Goal: Check status: Check status

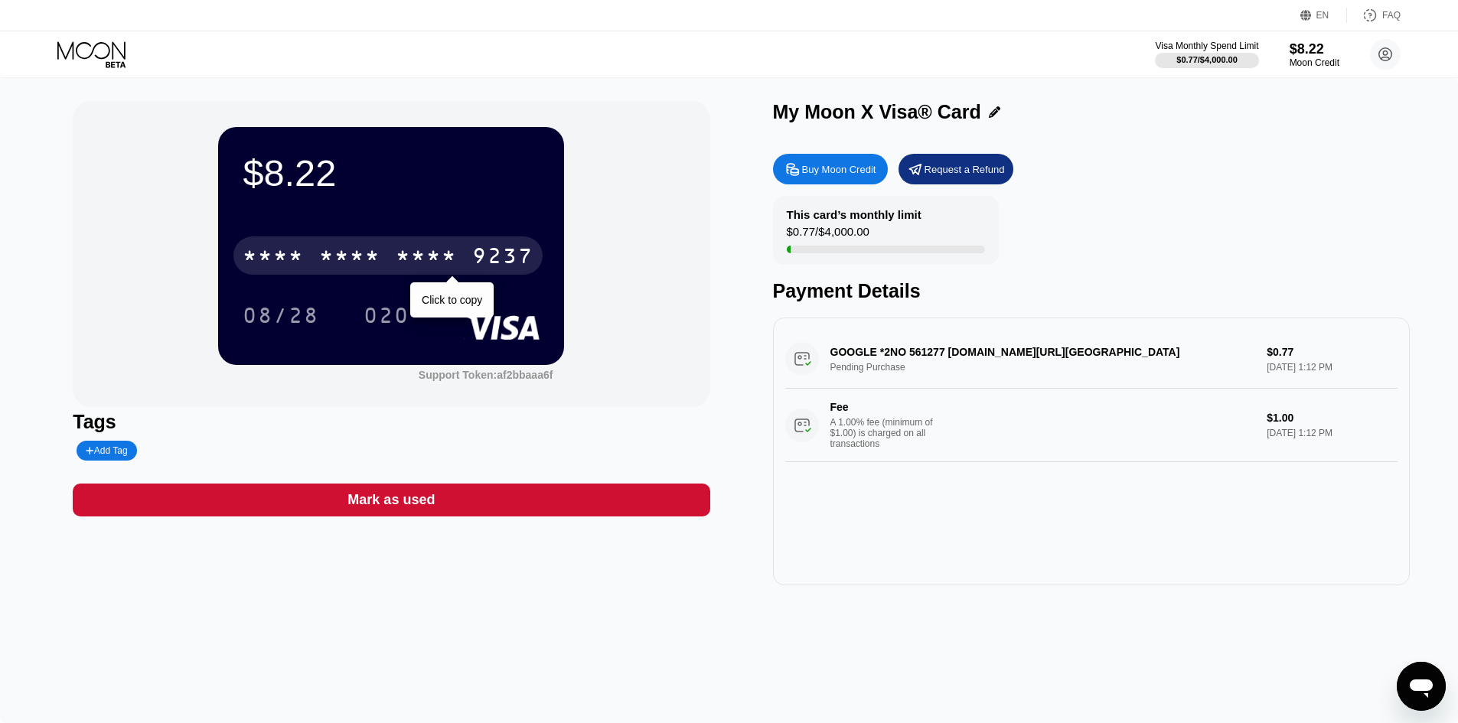
click at [347, 260] on div "* * * *" at bounding box center [349, 258] width 61 height 24
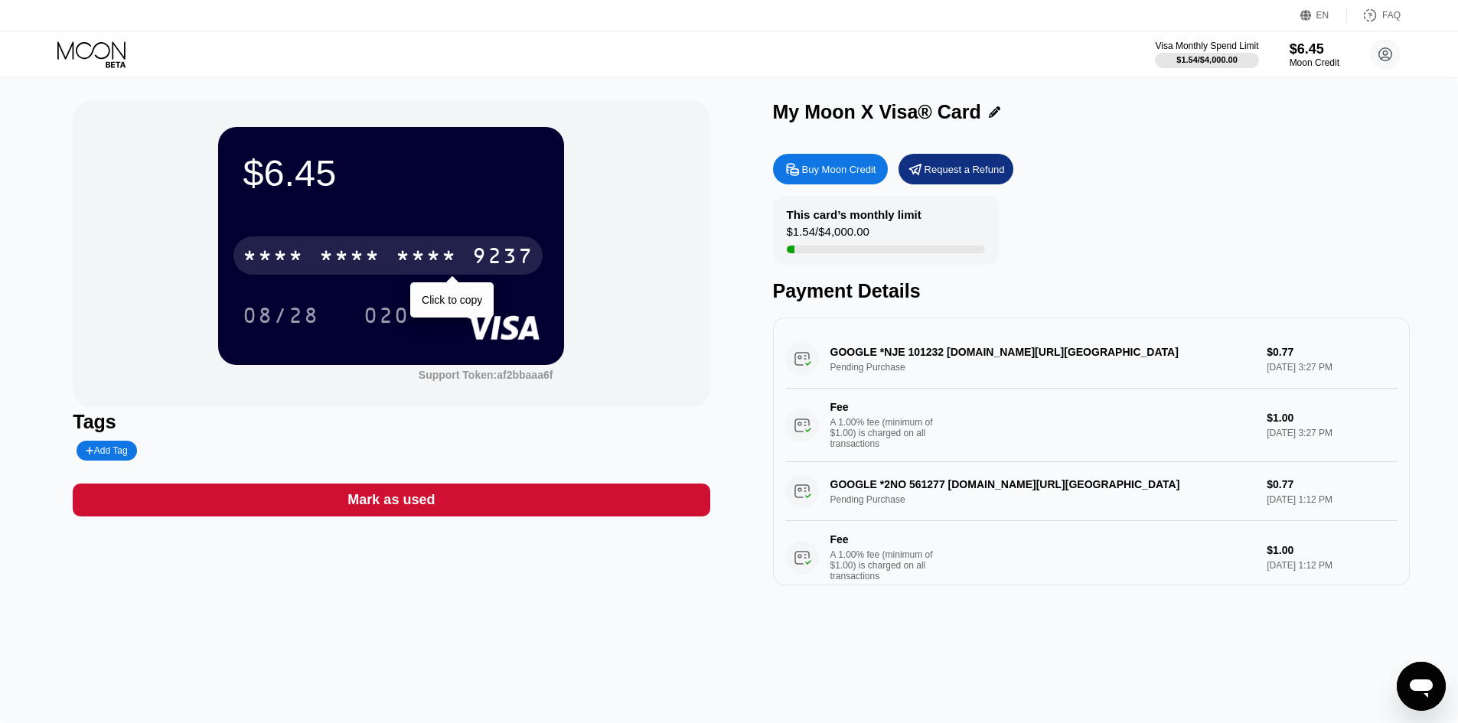
click at [388, 256] on div "* * * * * * * * * * * * 9237" at bounding box center [387, 256] width 309 height 38
click at [442, 242] on div "* * * * * * * * * * * * 9237" at bounding box center [387, 256] width 309 height 38
click at [462, 258] on div "[CREDIT_CARD_NUMBER]" at bounding box center [387, 256] width 309 height 38
click at [436, 270] on div "* * * *" at bounding box center [426, 258] width 61 height 24
